Goal: Task Accomplishment & Management: Complete application form

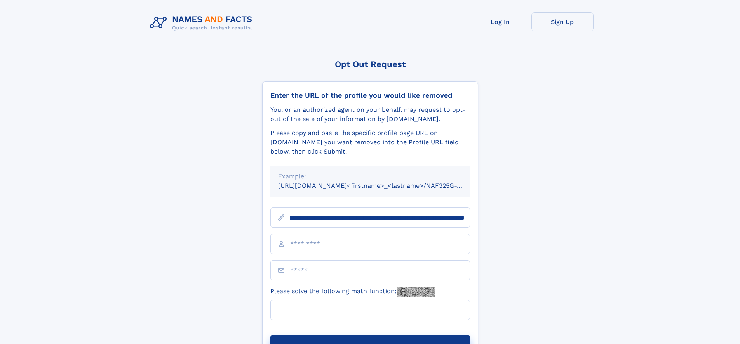
scroll to position [0, 103]
type input "**********"
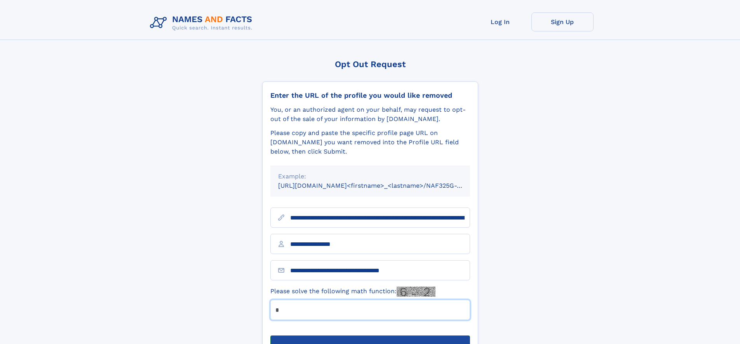
type input "*"
click at [370, 336] on button "Submit Opt Out Request" at bounding box center [370, 348] width 200 height 25
